Goal: Task Accomplishment & Management: Use online tool/utility

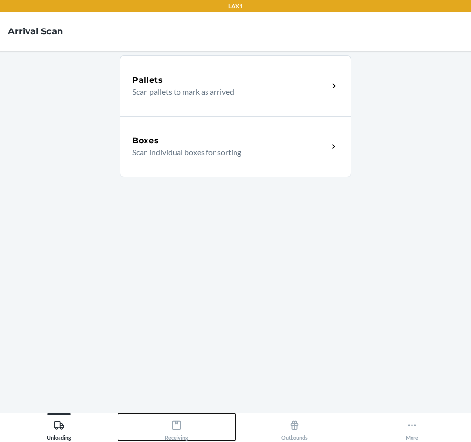
click at [179, 430] on icon at bounding box center [176, 425] width 11 height 11
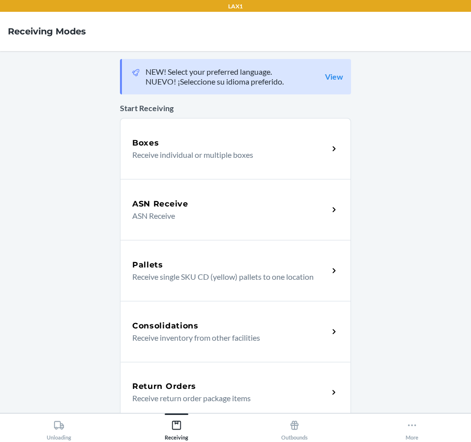
click at [246, 399] on p "Receive return order package items" at bounding box center [226, 398] width 188 height 12
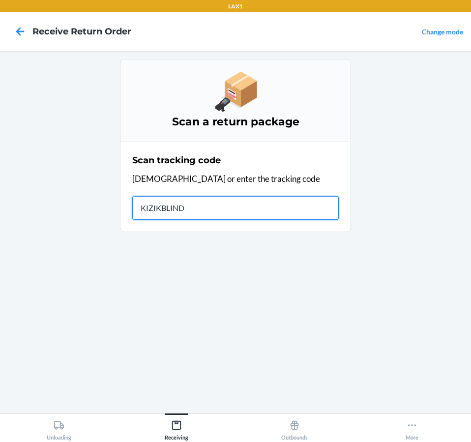
type input "KIZIKBLINDR"
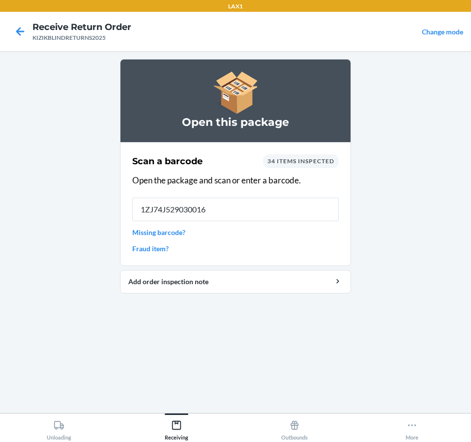
type input "1ZJ74J5290300160"
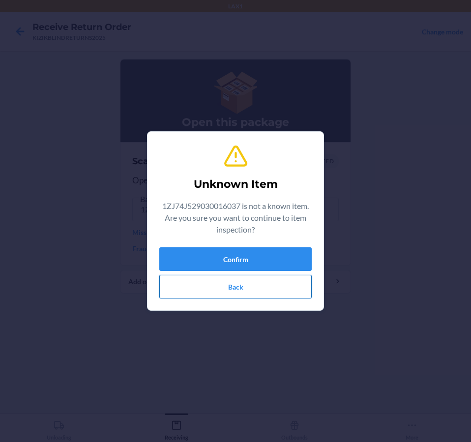
click at [267, 289] on button "Back" at bounding box center [235, 287] width 152 height 24
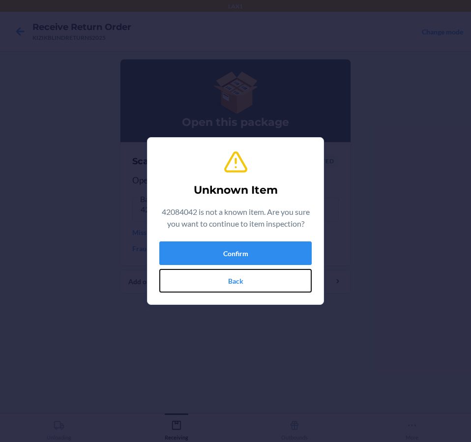
click at [267, 289] on button "Back" at bounding box center [235, 281] width 152 height 24
click at [239, 273] on button "Back" at bounding box center [235, 281] width 152 height 24
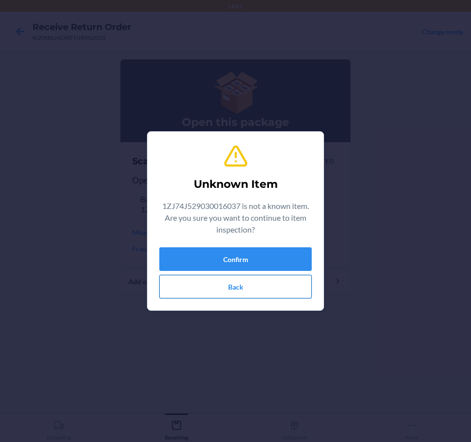
click at [215, 294] on button "Back" at bounding box center [235, 287] width 152 height 24
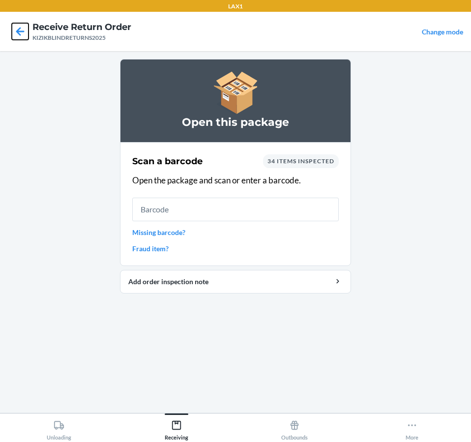
click at [14, 34] on icon at bounding box center [20, 31] width 17 height 17
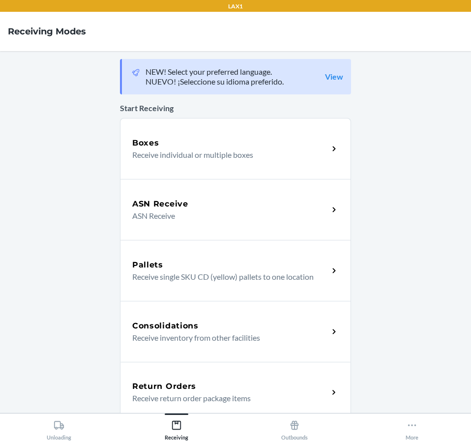
scroll to position [98, 0]
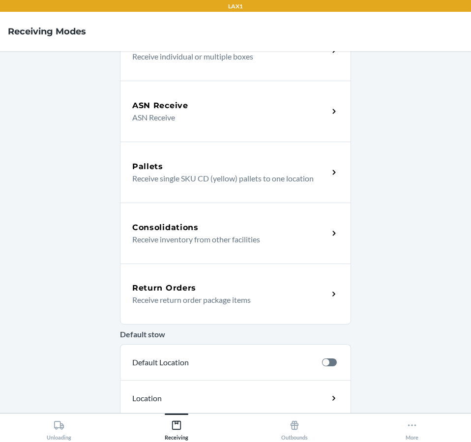
click at [150, 292] on h5 "Return Orders" at bounding box center [164, 288] width 64 height 12
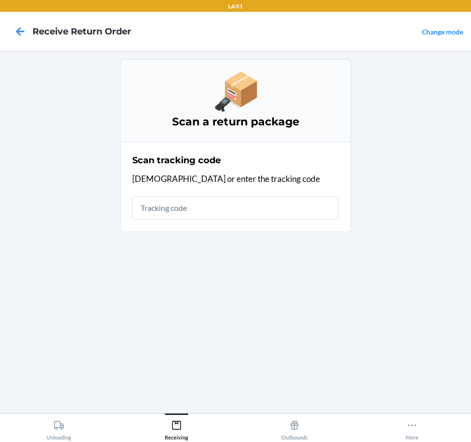
click at [221, 217] on input "text" at bounding box center [235, 208] width 207 height 24
type input "KIZIKBLINDRETUR"
